Goal: Task Accomplishment & Management: Complete application form

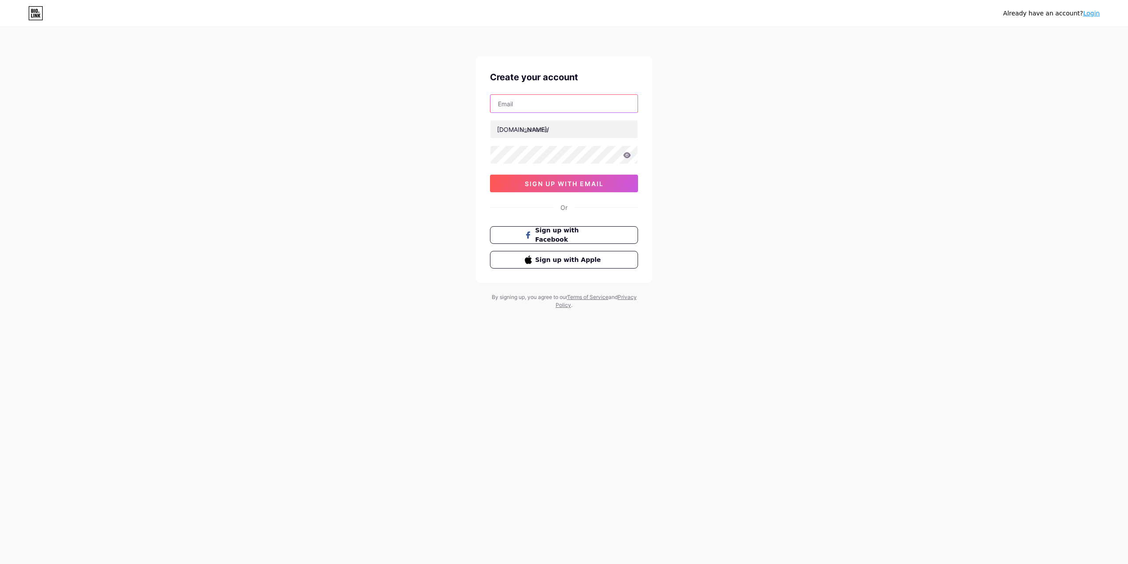
drag, startPoint x: 0, startPoint y: 0, endPoint x: 572, endPoint y: 106, distance: 581.8
click at [572, 106] on input "text" at bounding box center [564, 104] width 147 height 18
type input "[EMAIL_ADDRESS][DOMAIN_NAME]"
click at [548, 133] on input "text" at bounding box center [564, 129] width 147 height 18
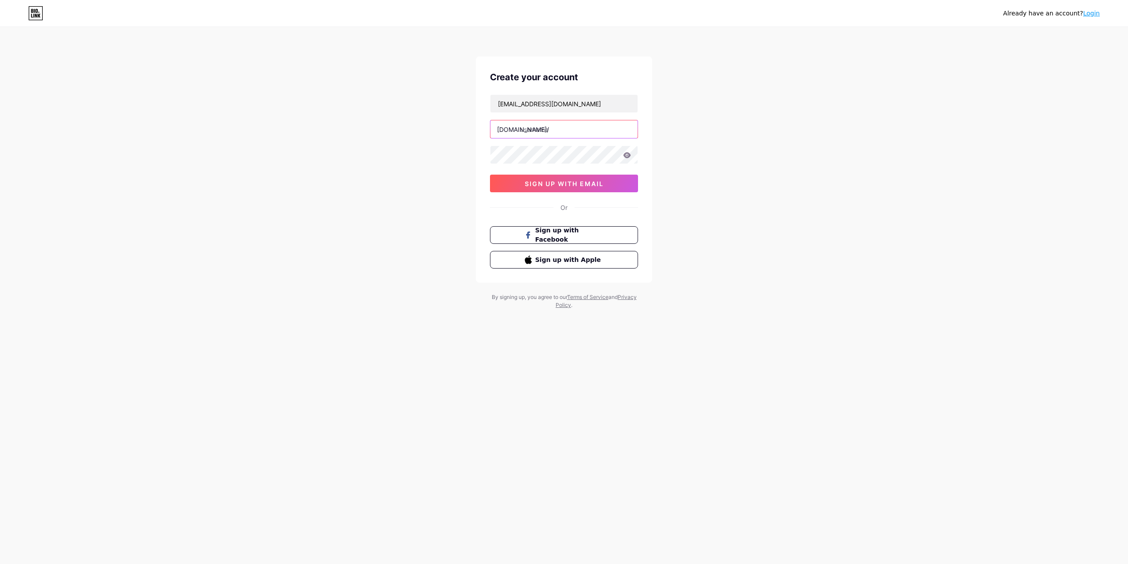
type input "ร"
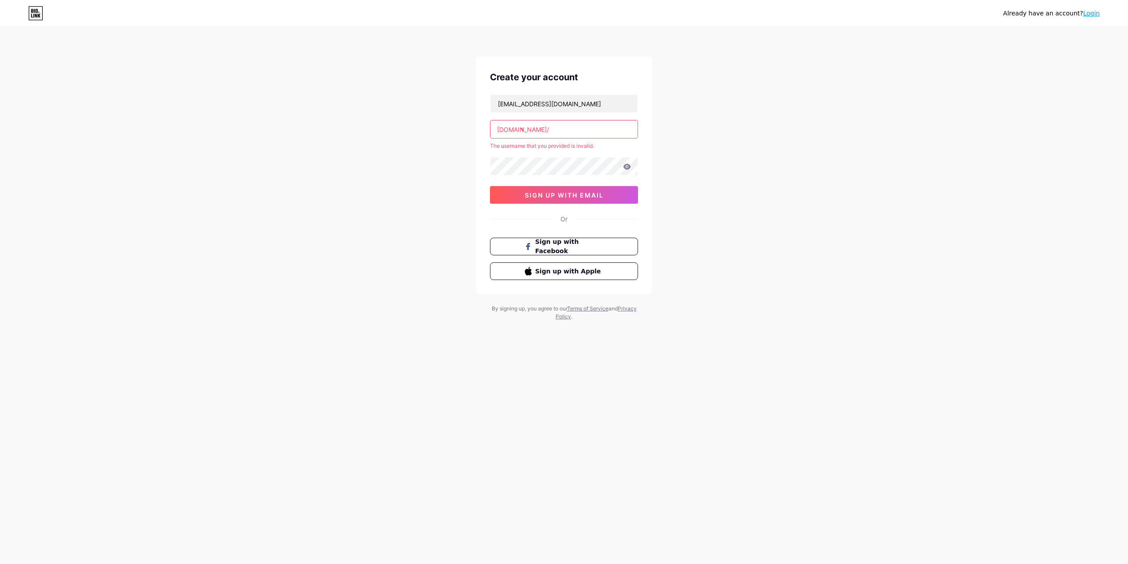
click at [548, 133] on input "ร" at bounding box center [564, 129] width 147 height 18
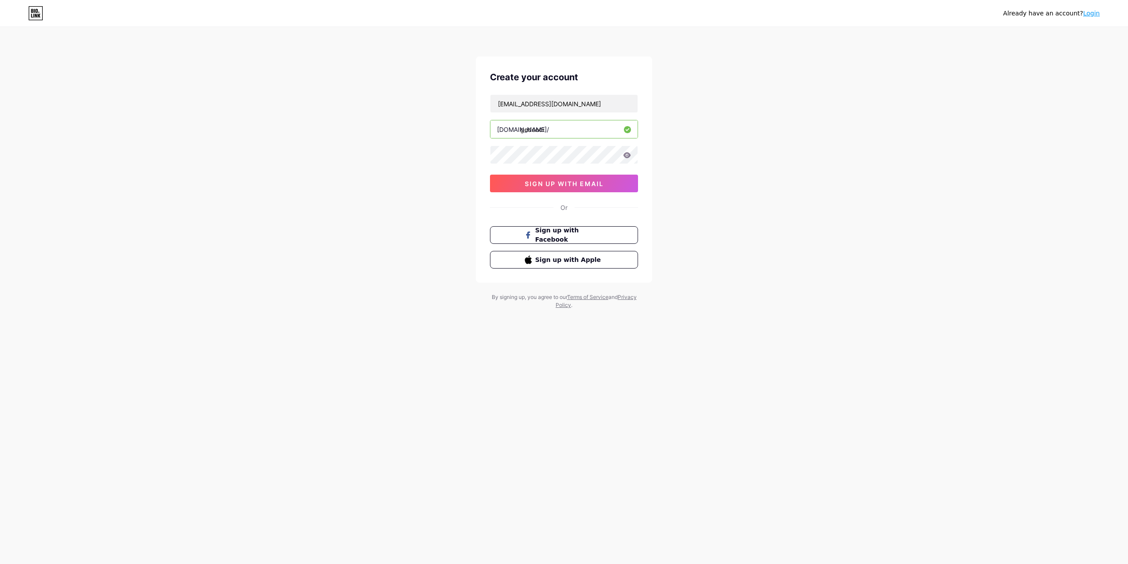
type input "gedoodi"
click at [712, 153] on div "Already have an account? Login Create your account [EMAIL_ADDRESS][DOMAIN_NAME]…" at bounding box center [564, 168] width 1128 height 337
click at [581, 187] on button "sign up with email" at bounding box center [564, 184] width 148 height 18
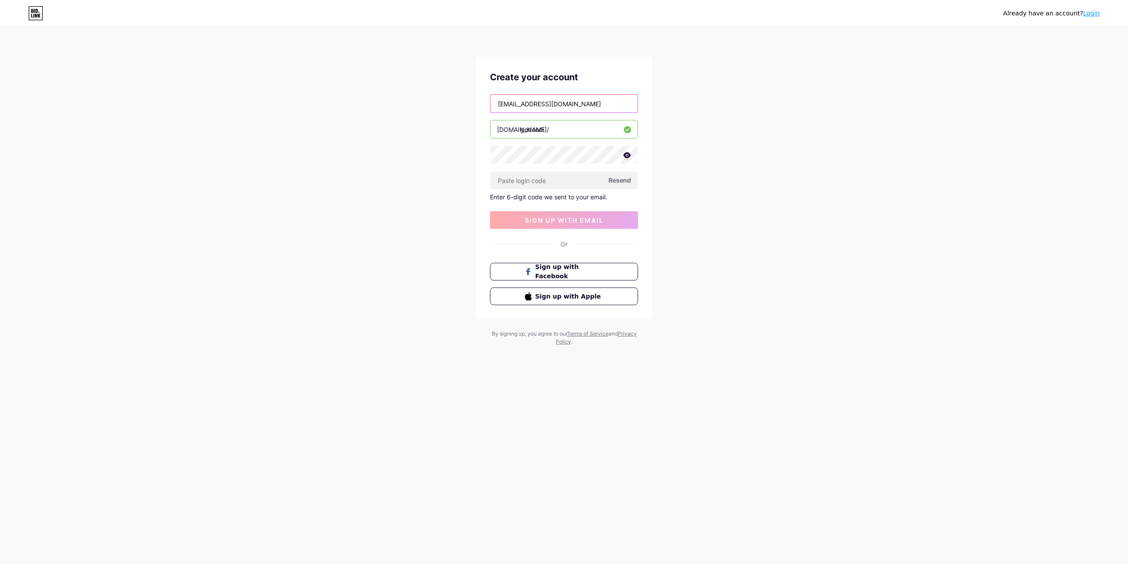
click at [496, 104] on input "[EMAIL_ADDRESS][DOMAIN_NAME]" at bounding box center [564, 104] width 147 height 18
drag, startPoint x: 584, startPoint y: 101, endPoint x: 473, endPoint y: 86, distance: 112.2
click at [473, 86] on div "Already have an account? Login Create your account [EMAIL_ADDRESS][DOMAIN_NAME]…" at bounding box center [564, 187] width 1128 height 374
type input "[EMAIL_ADDRESS][DOMAIN_NAME]"
click at [621, 182] on span "Resend" at bounding box center [620, 179] width 22 height 9
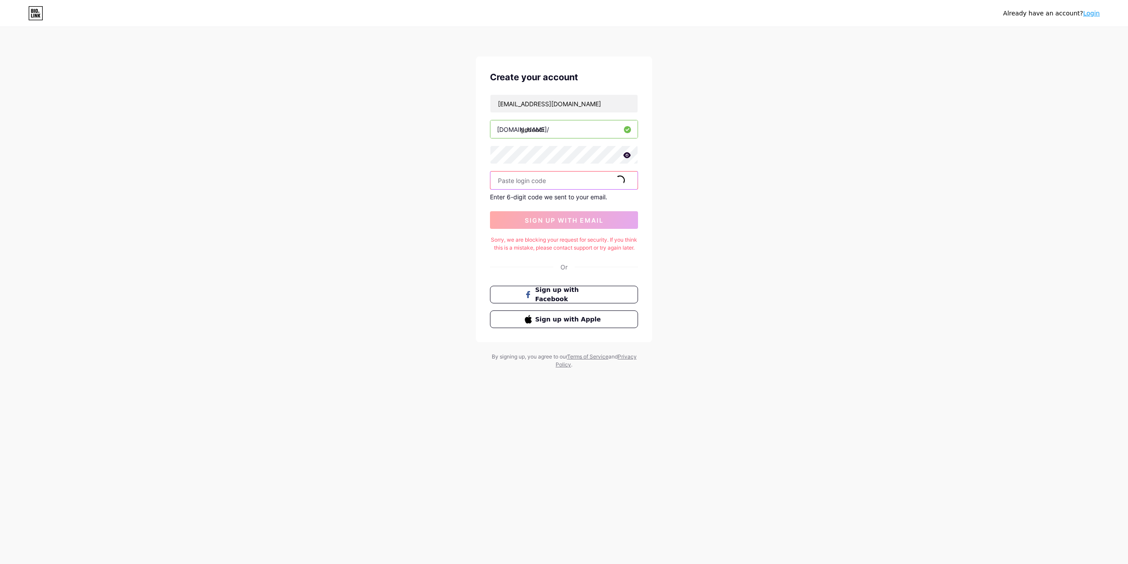
click at [553, 183] on input "text" at bounding box center [564, 180] width 147 height 18
type input "105616"
click at [580, 220] on span "sign up with email" at bounding box center [564, 219] width 79 height 7
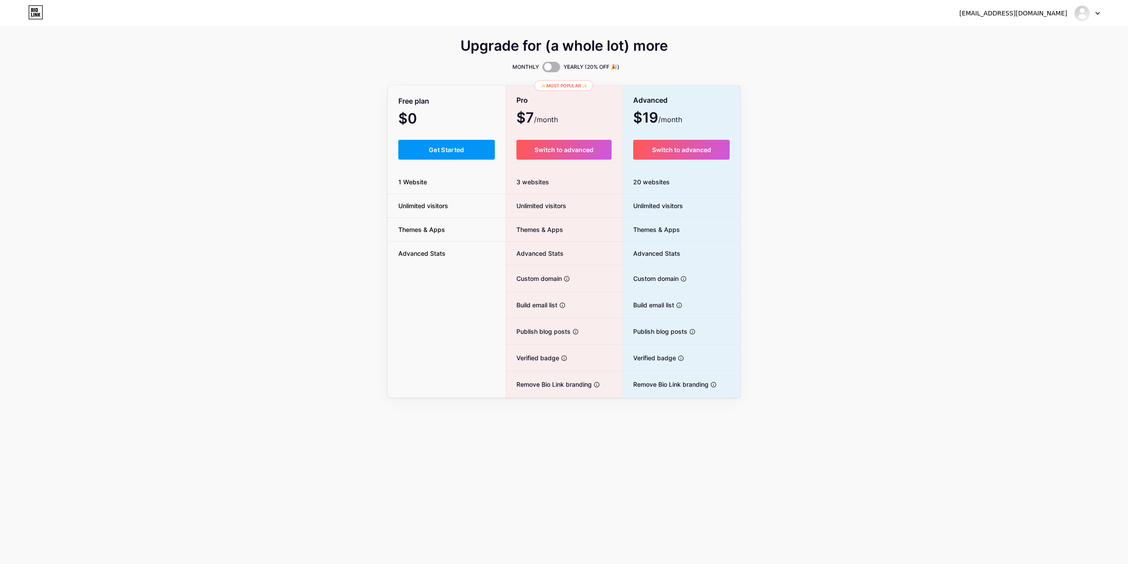
click at [552, 69] on span at bounding box center [552, 67] width 18 height 11
click at [543, 69] on input "checkbox" at bounding box center [543, 69] width 0 height 0
click at [552, 69] on span at bounding box center [552, 67] width 18 height 11
click at [543, 69] on input "checkbox" at bounding box center [543, 69] width 0 height 0
click at [460, 152] on span "Get Started" at bounding box center [447, 149] width 36 height 7
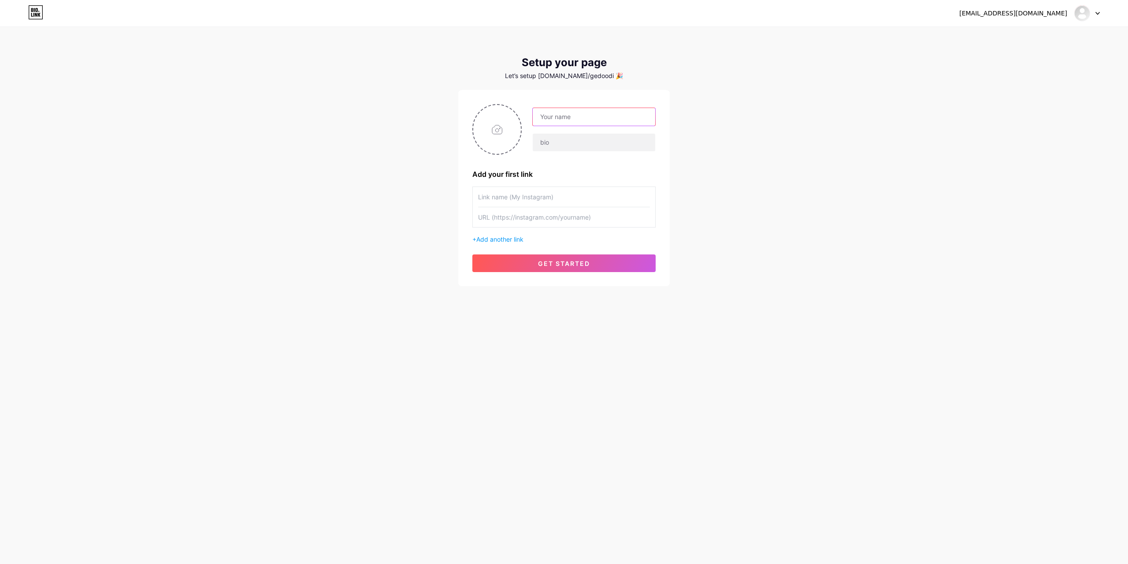
click at [558, 118] on input "text" at bounding box center [594, 117] width 123 height 18
click at [684, 78] on div "[EMAIL_ADDRESS][DOMAIN_NAME] Dashboard Logout Setup your page Let’s setup [DOMA…" at bounding box center [564, 157] width 1128 height 314
click at [572, 117] on input "text" at bounding box center [594, 117] width 123 height 18
type input "Gedoodi"
click at [573, 219] on input "text" at bounding box center [564, 217] width 172 height 20
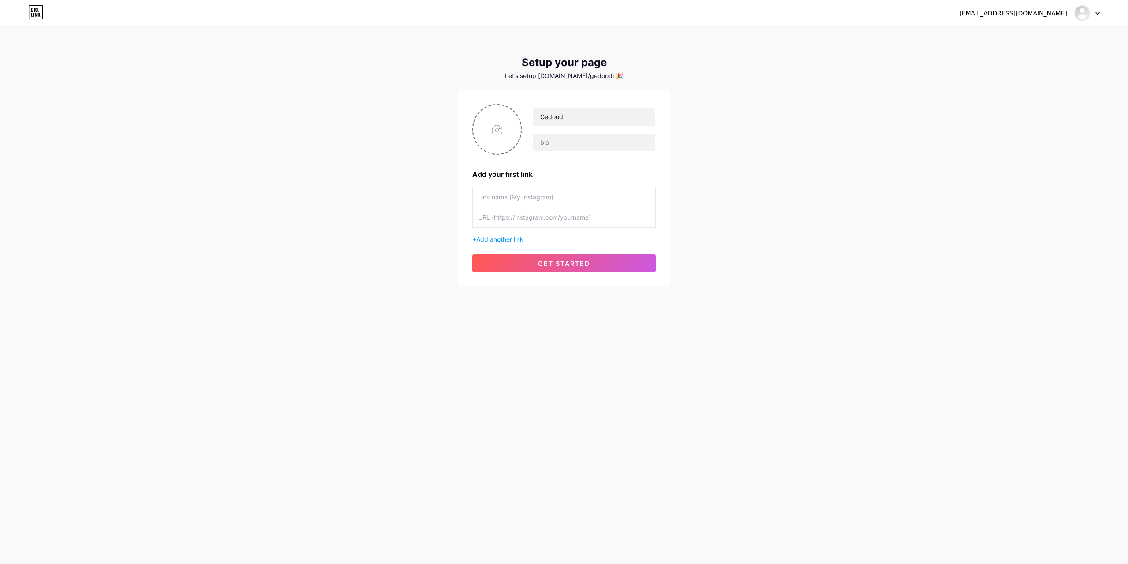
paste input "[URL][DOMAIN_NAME]"
type input "[URL][DOMAIN_NAME]"
click at [558, 198] on input "text" at bounding box center [564, 197] width 172 height 20
drag, startPoint x: 575, startPoint y: 117, endPoint x: 517, endPoint y: 115, distance: 57.8
click at [517, 115] on div "Gedoodi" at bounding box center [564, 129] width 183 height 51
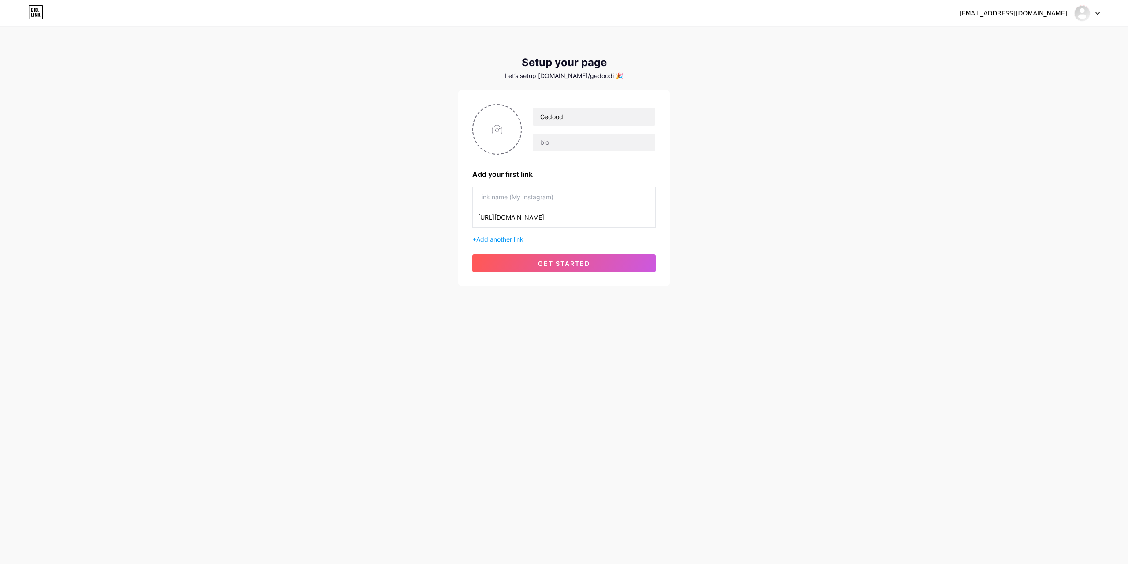
click at [537, 198] on input "text" at bounding box center [564, 197] width 172 height 20
paste input "Gedoodi"
type input "Gedoodi"
click at [668, 157] on div "Gedoodi Add your first link Gedoodi [URL][DOMAIN_NAME] + Add another link get s…" at bounding box center [564, 188] width 212 height 196
click at [567, 142] on input "text" at bounding box center [594, 143] width 123 height 18
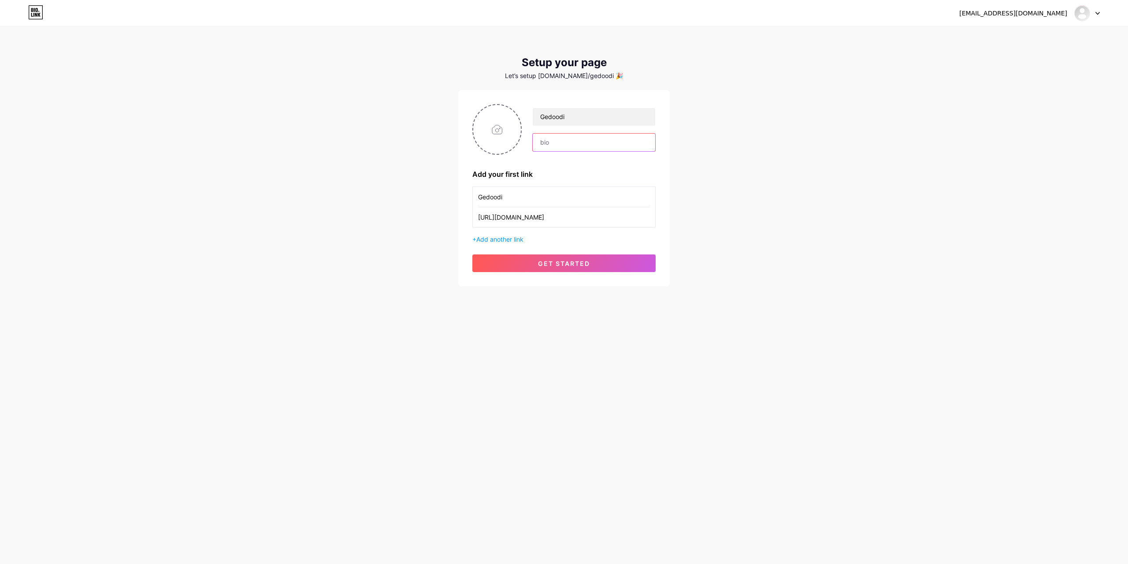
paste input "Gedoodi(แกะดูดิ) - ช่องรีวิวสายแกะกล่อง “แกะให้ดู ลองให้เห็น เน้นใช้จริง“"
type input "Gedoodi(แกะดูดิ) - ช่องรีวิวสายแกะกล่อง “แกะให้ดู ลองให้เห็น เน้นใช้จริง“"
click at [491, 134] on input "file" at bounding box center [497, 129] width 48 height 49
type input "C:\fakepath\ca567666-1b69-4dc2-b14e-a4eb9e313710.jpg"
click at [572, 267] on button "get started" at bounding box center [564, 263] width 183 height 18
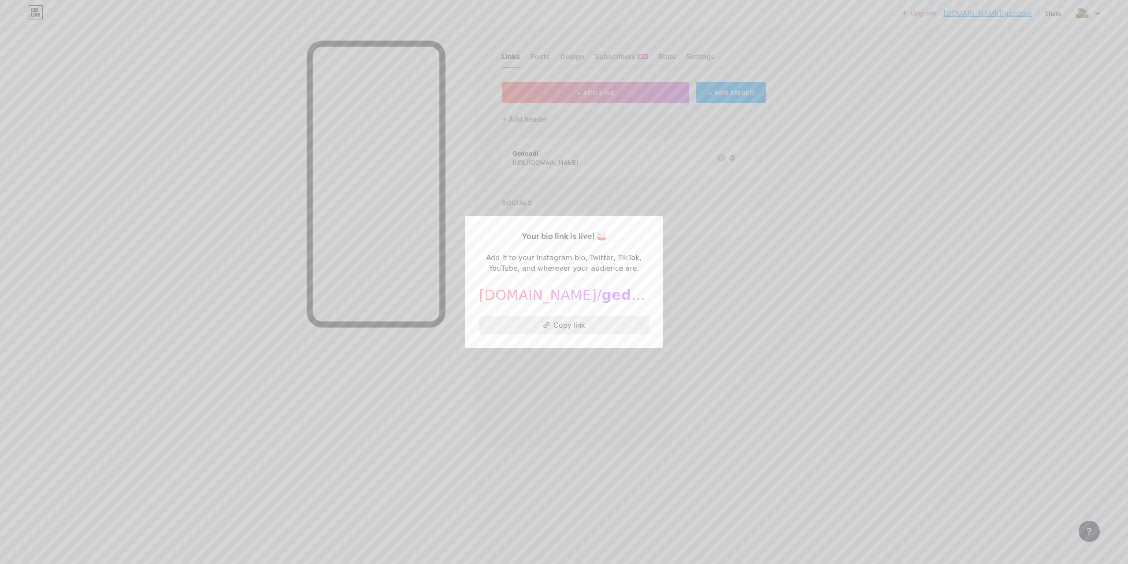
click at [559, 330] on button "Copy link" at bounding box center [564, 325] width 170 height 18
click at [799, 266] on div at bounding box center [564, 282] width 1128 height 564
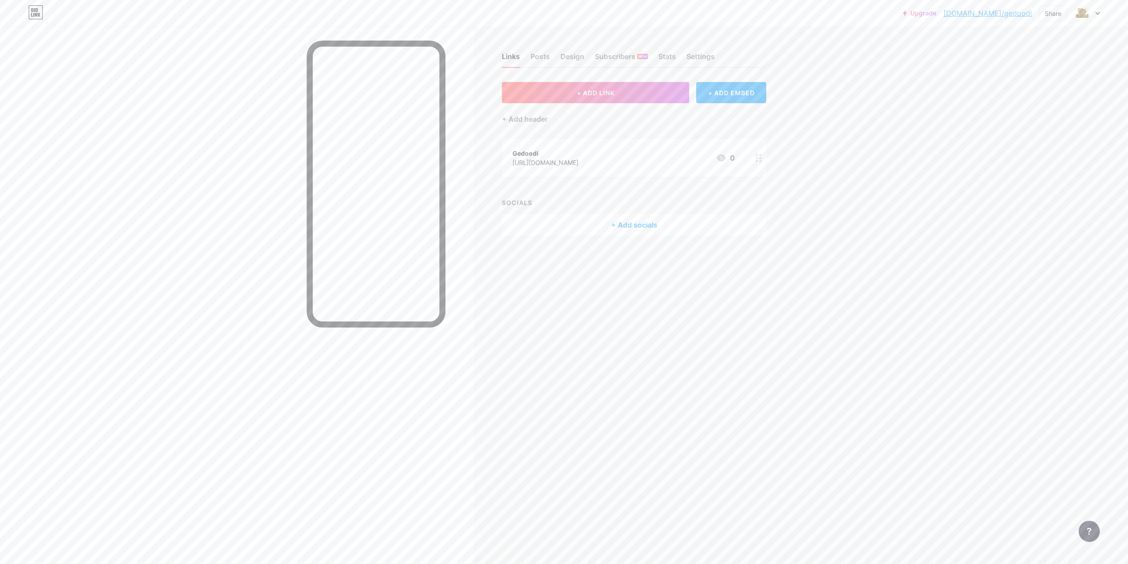
click at [541, 50] on div "Links Posts Design Subscribers NEW Stats Settings" at bounding box center [634, 52] width 264 height 31
click at [543, 56] on div "Posts" at bounding box center [540, 59] width 19 height 16
click at [577, 57] on div "Design" at bounding box center [573, 59] width 24 height 16
click at [669, 59] on div "Stats" at bounding box center [668, 59] width 18 height 16
click at [697, 57] on div "Settings" at bounding box center [701, 59] width 28 height 16
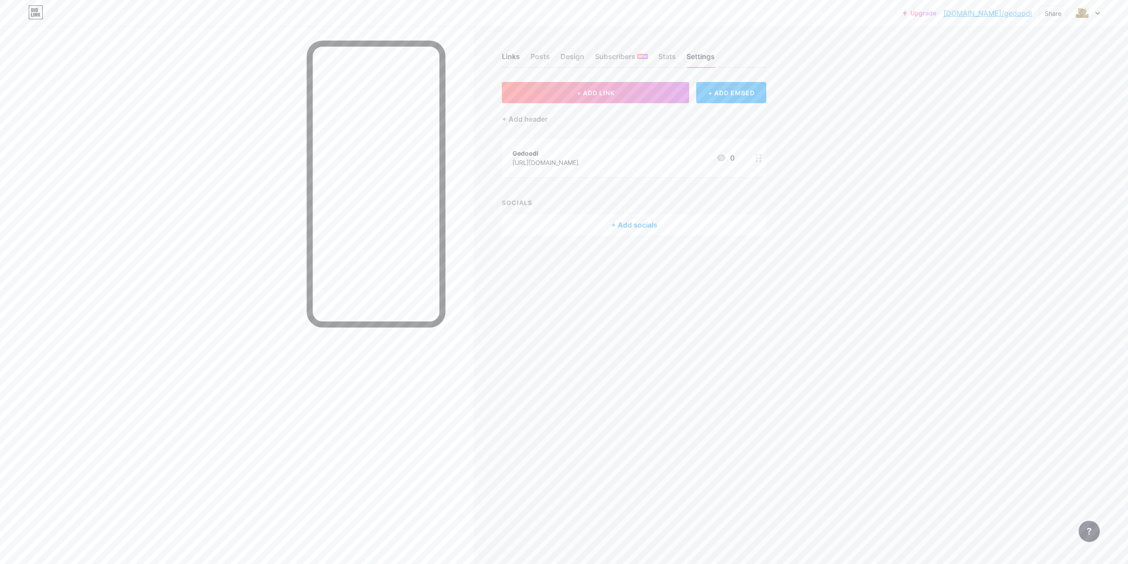
click at [503, 56] on div "Links" at bounding box center [511, 59] width 18 height 16
click at [577, 90] on span "+ ADD LINK" at bounding box center [596, 92] width 38 height 7
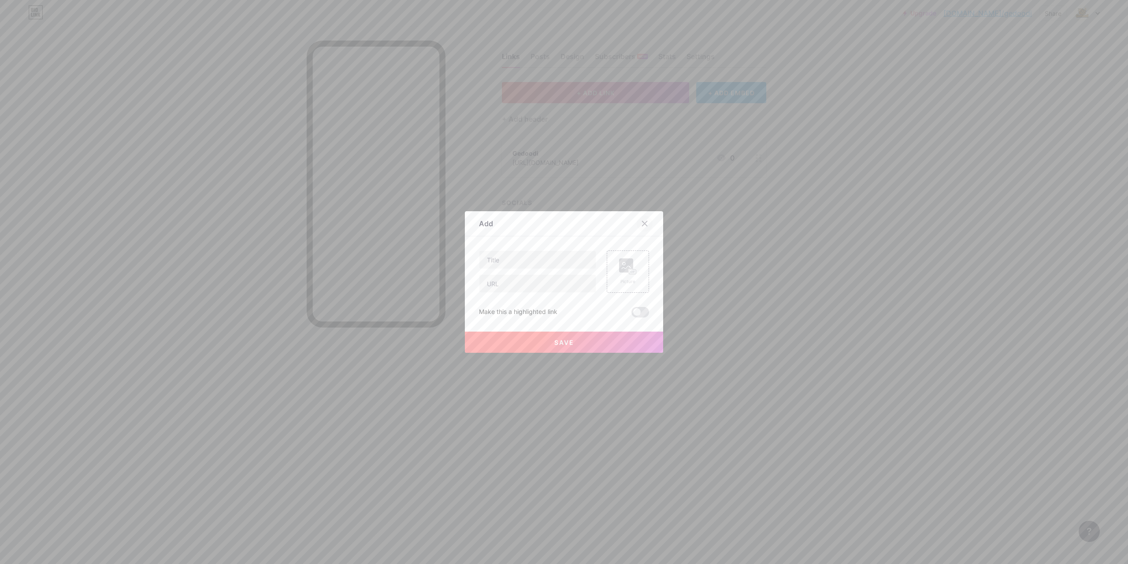
click at [641, 223] on icon at bounding box center [644, 223] width 7 height 7
